Goal: Task Accomplishment & Management: Complete application form

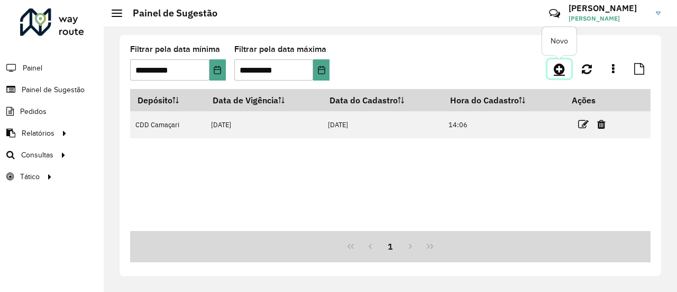
click at [565, 72] on icon at bounding box center [559, 68] width 11 height 13
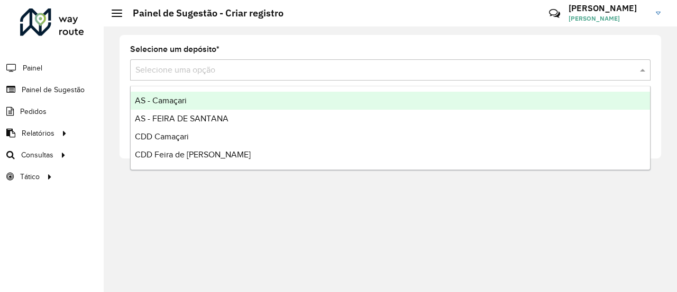
click at [444, 67] on input "text" at bounding box center [379, 70] width 489 height 13
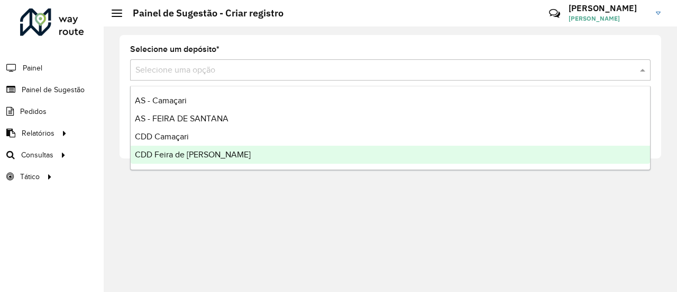
click at [220, 155] on div "CDD Feira de [PERSON_NAME]" at bounding box center [391, 155] width 520 height 18
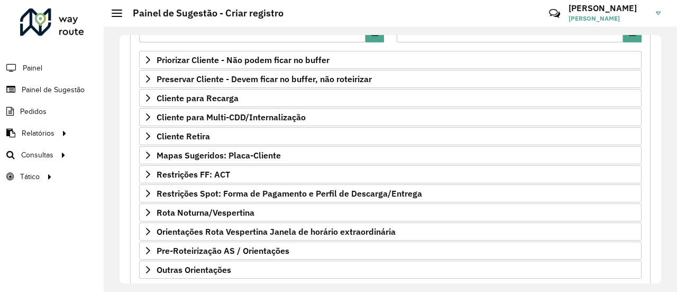
scroll to position [159, 0]
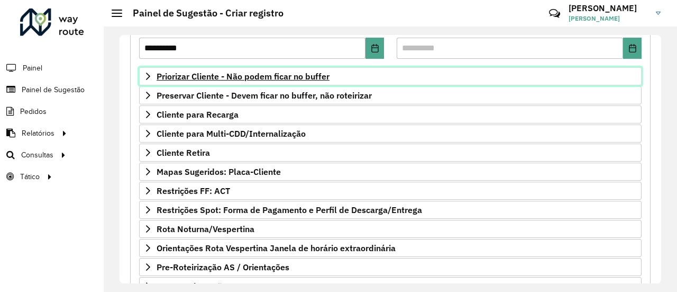
click at [295, 76] on span "Priorizar Cliente - Não podem ficar no buffer" at bounding box center [243, 76] width 173 height 8
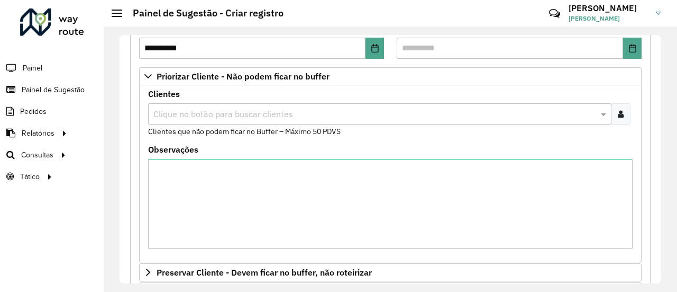
click at [618, 110] on icon at bounding box center [621, 114] width 6 height 8
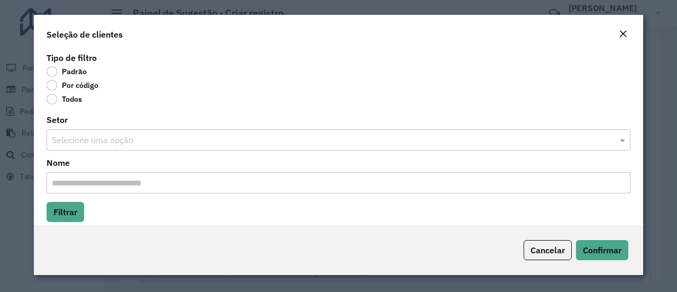
click at [53, 84] on label "Por código" at bounding box center [73, 85] width 52 height 11
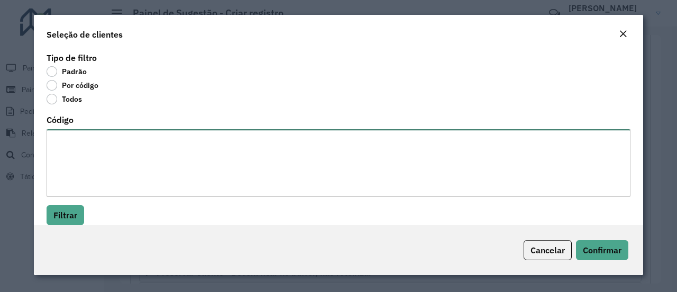
click at [80, 147] on textarea "Código" at bounding box center [339, 162] width 584 height 67
paste textarea "******** ******** ******** ******** ******** ******** ******** ******** *******…"
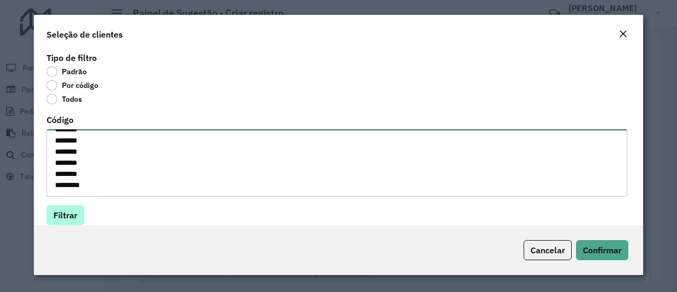
type textarea "******** ******** ******** ******** ******** ******** ******** ******** *******…"
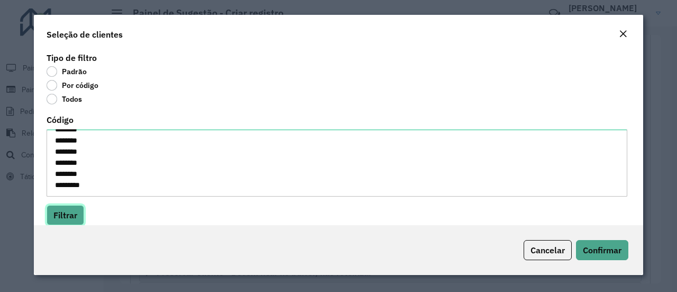
click at [55, 213] on button "Filtrar" at bounding box center [66, 215] width 38 height 20
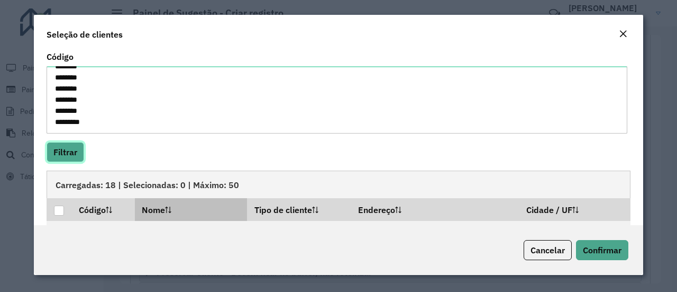
scroll to position [106, 0]
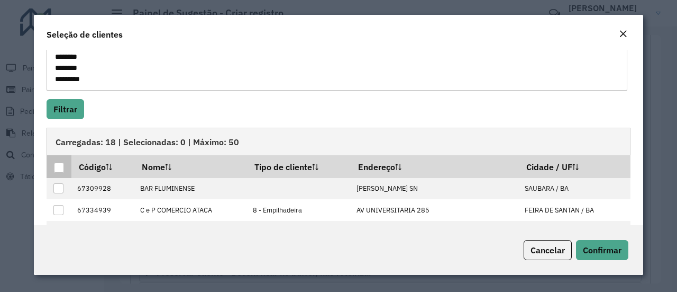
click at [56, 171] on div at bounding box center [59, 167] width 10 height 10
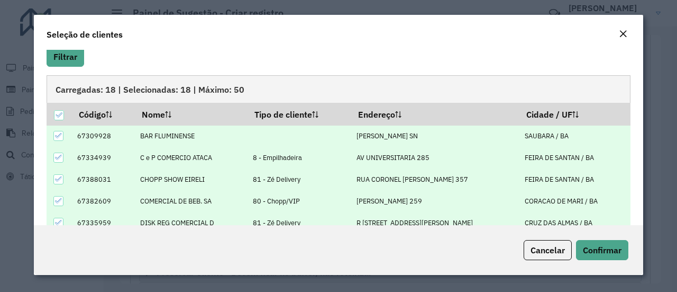
scroll to position [211, 0]
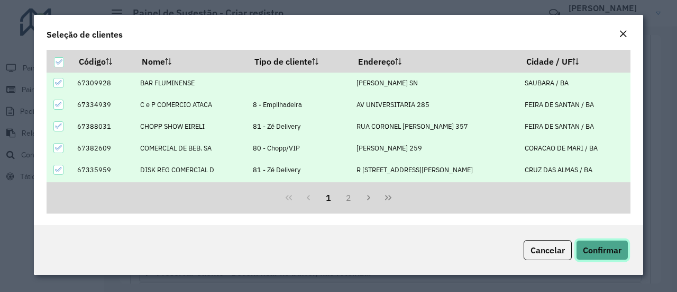
click at [619, 243] on button "Confirmar" at bounding box center [602, 250] width 52 height 20
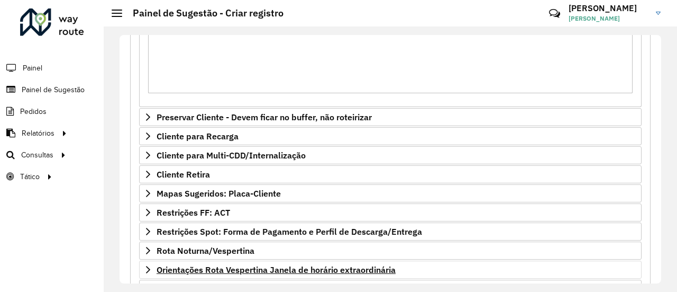
scroll to position [370, 0]
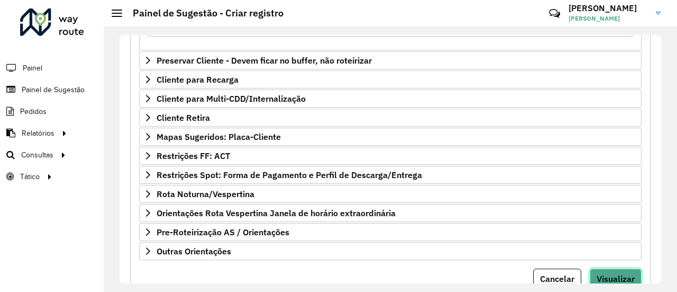
click at [626, 273] on span "Visualizar" at bounding box center [616, 278] width 38 height 11
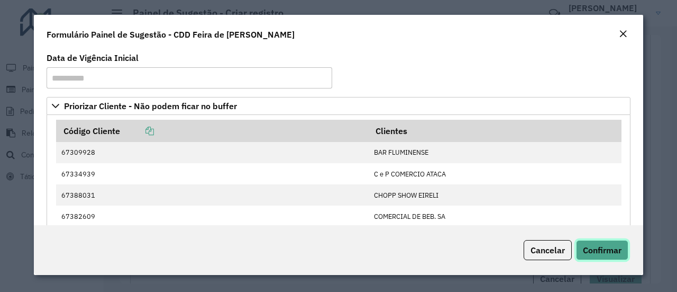
click at [622, 253] on button "Confirmar" at bounding box center [602, 250] width 52 height 20
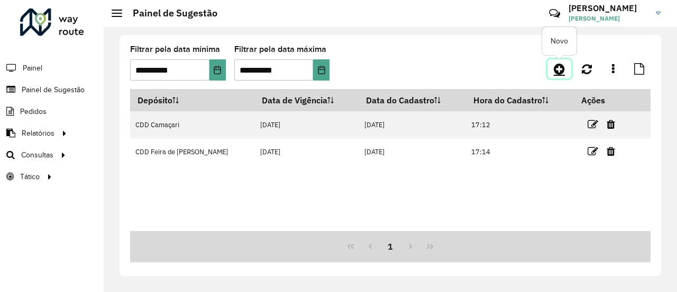
click at [559, 67] on icon at bounding box center [559, 68] width 11 height 13
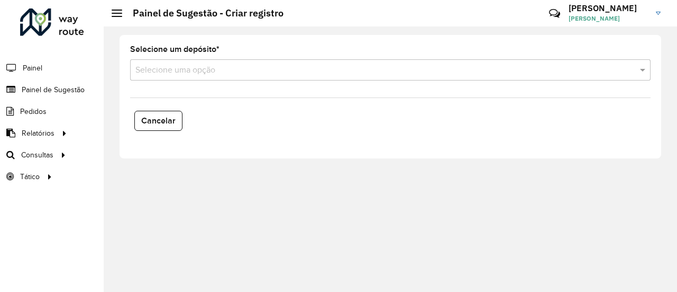
click at [222, 74] on input "text" at bounding box center [379, 70] width 489 height 13
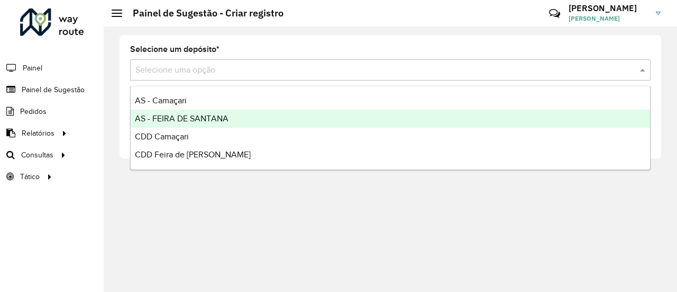
click at [201, 123] on div "AS - FEIRA DE SANTANA" at bounding box center [391, 119] width 520 height 18
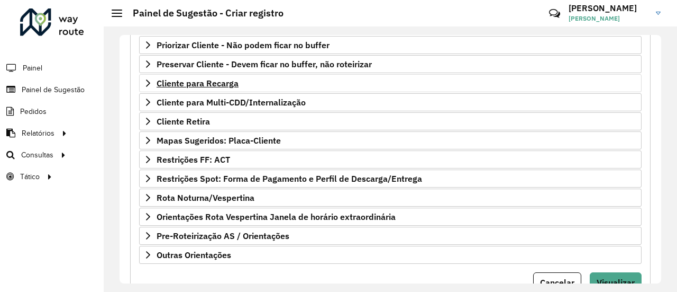
scroll to position [212, 0]
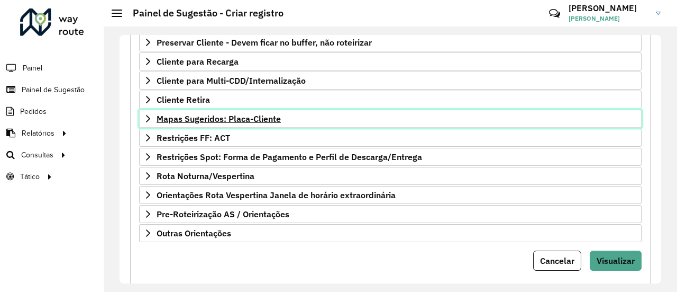
click at [273, 110] on link "Mapas Sugeridos: Placa-Cliente" at bounding box center [390, 119] width 503 height 18
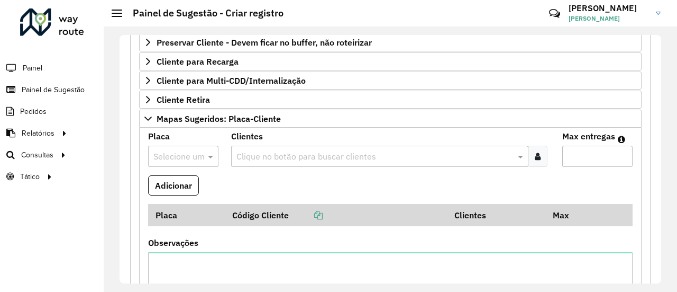
click at [190, 150] on input "text" at bounding box center [172, 156] width 39 height 13
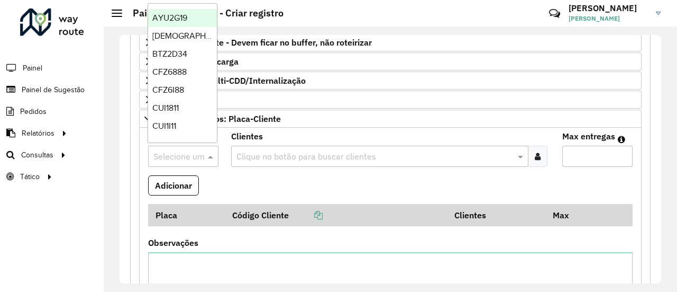
click at [252, 150] on input "text" at bounding box center [375, 156] width 282 height 13
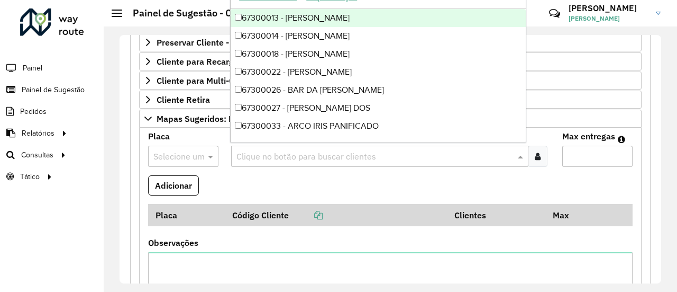
paste input "*****"
type input "*****"
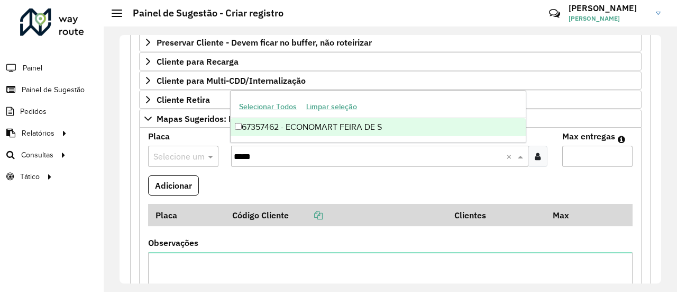
click at [288, 128] on div "67357462 - ECONOMART FEIRA DE S" at bounding box center [378, 127] width 295 height 18
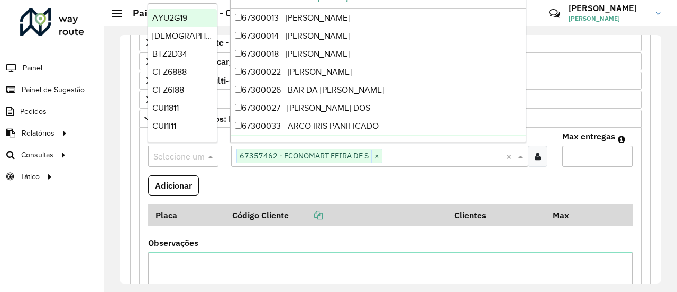
click at [171, 155] on input "text" at bounding box center [172, 156] width 39 height 13
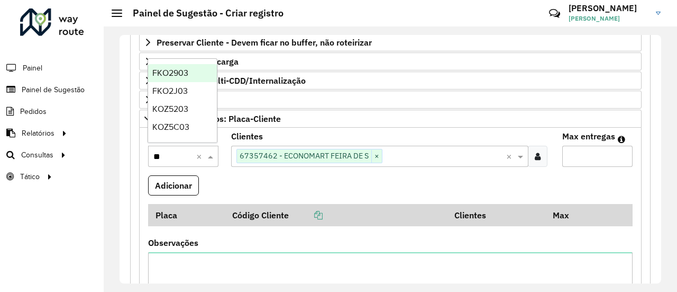
type input "***"
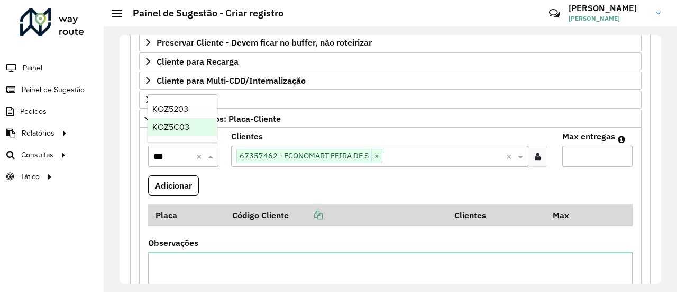
click at [180, 130] on span "KOZ5C03" at bounding box center [170, 126] width 37 height 9
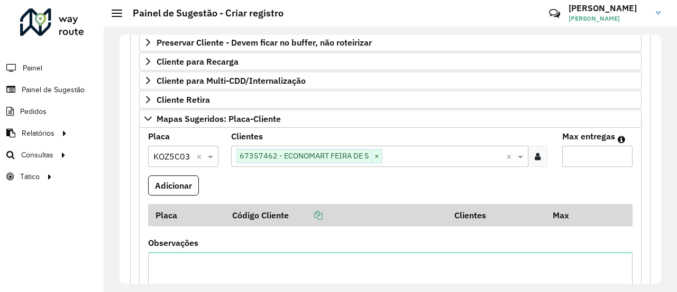
click at [592, 154] on input "Max entregas" at bounding box center [598, 156] width 70 height 21
type input "*"
click at [168, 186] on button "Adicionar" at bounding box center [173, 185] width 51 height 20
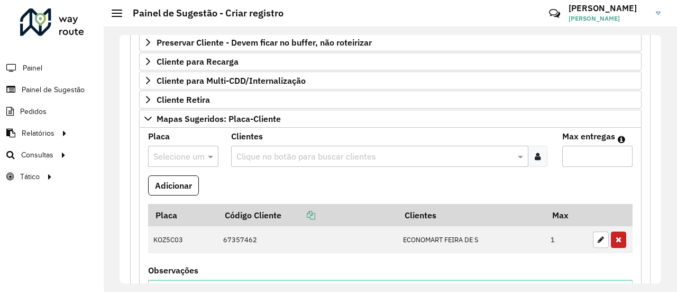
click at [294, 153] on input "text" at bounding box center [375, 156] width 282 height 13
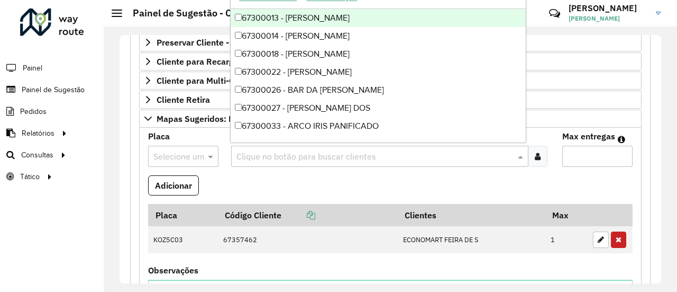
paste input "****"
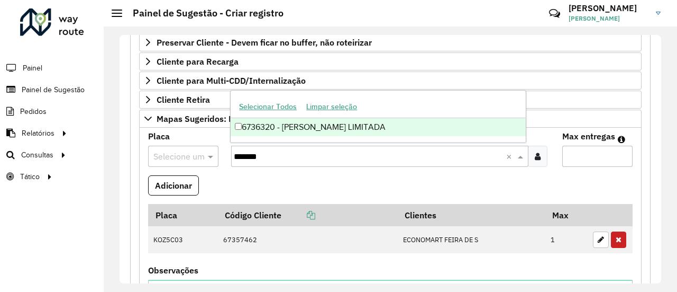
type input "********"
click at [278, 132] on div "67306320 - [PERSON_NAME]" at bounding box center [378, 127] width 295 height 18
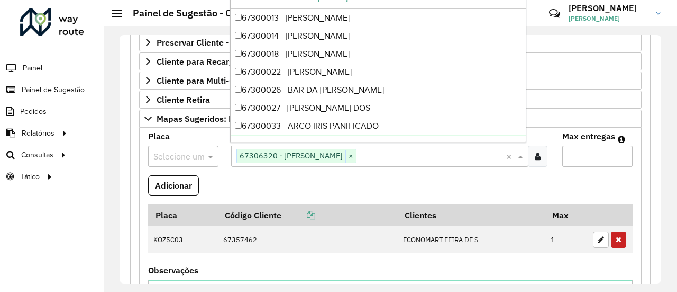
click at [183, 153] on input "text" at bounding box center [172, 156] width 39 height 13
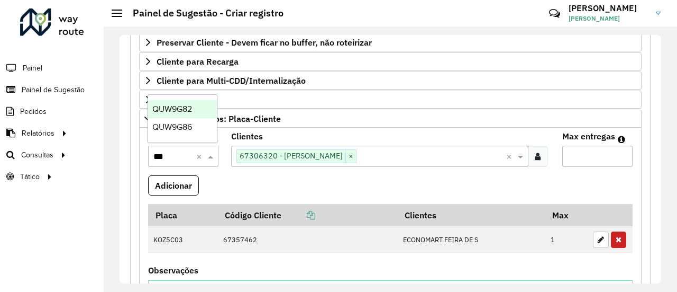
type input "**"
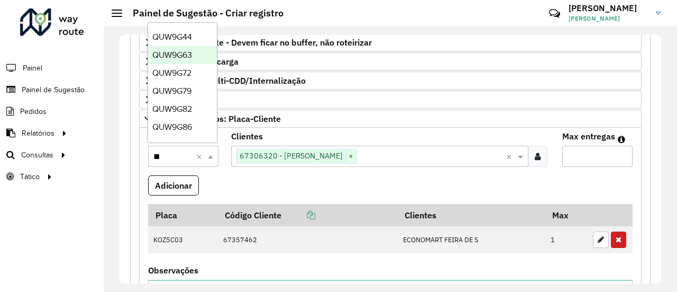
click at [196, 48] on div "QUW9G63" at bounding box center [182, 55] width 69 height 18
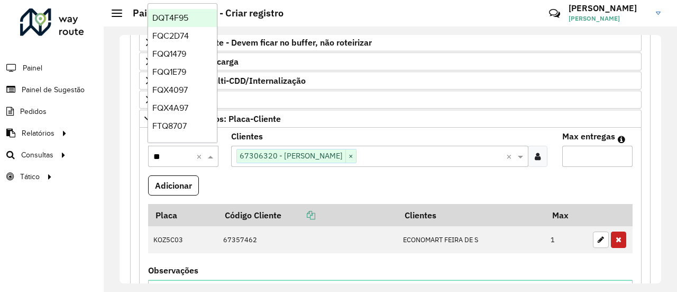
type input "*"
type input "**"
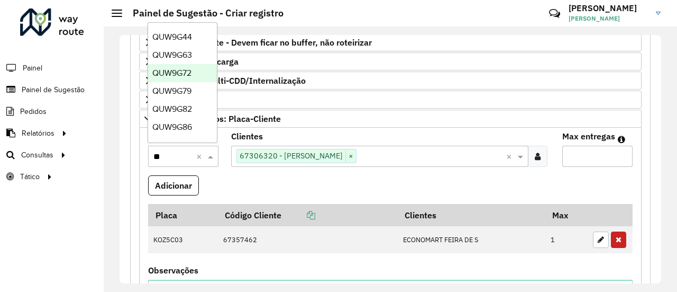
click at [192, 70] on span "QUW9G72" at bounding box center [171, 72] width 39 height 9
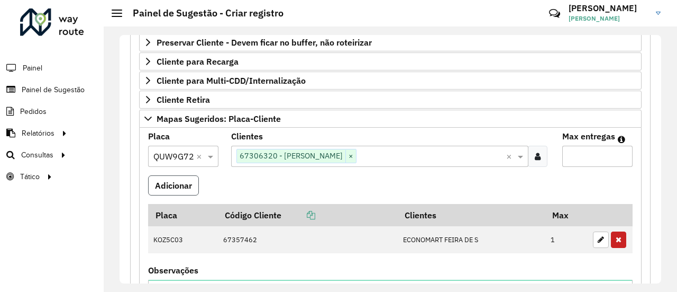
click at [193, 188] on button "Adicionar" at bounding box center [173, 185] width 51 height 20
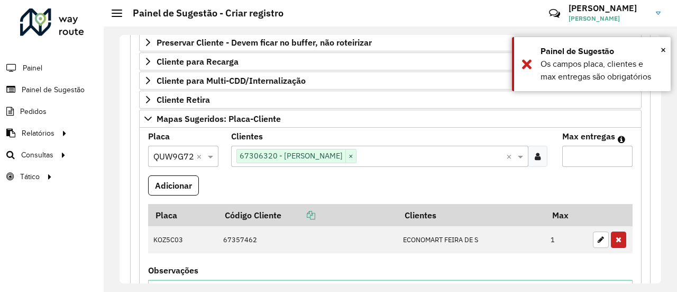
click at [574, 153] on input "Max entregas" at bounding box center [598, 156] width 70 height 21
type input "*"
click at [174, 185] on button "Adicionar" at bounding box center [173, 185] width 51 height 20
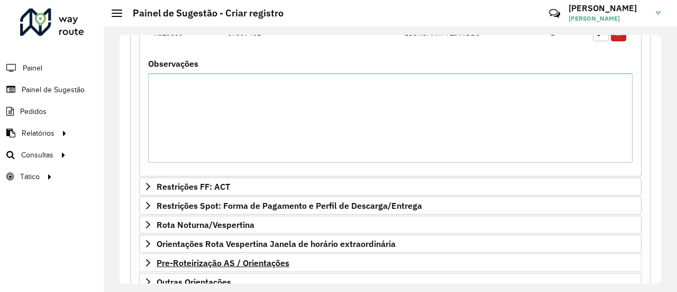
scroll to position [511, 0]
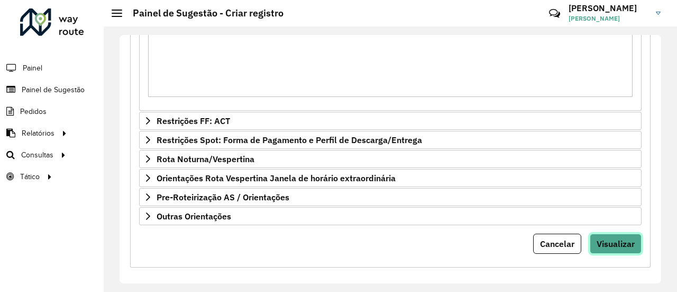
click at [606, 238] on span "Visualizar" at bounding box center [616, 243] width 38 height 11
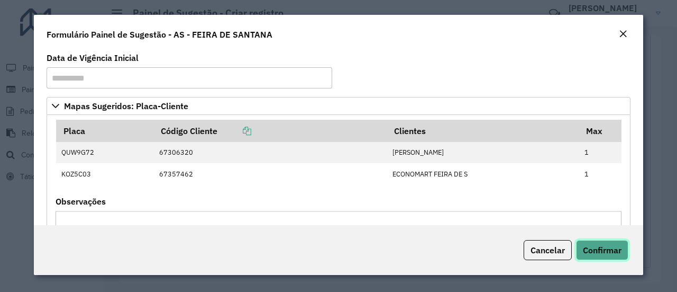
click at [606, 254] on span "Confirmar" at bounding box center [602, 249] width 39 height 11
